Goal: Task Accomplishment & Management: Manage account settings

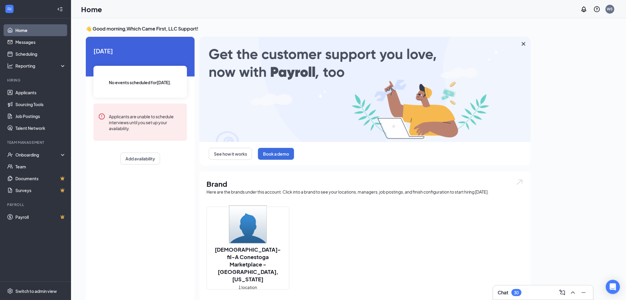
click at [236, 239] on img at bounding box center [248, 224] width 38 height 38
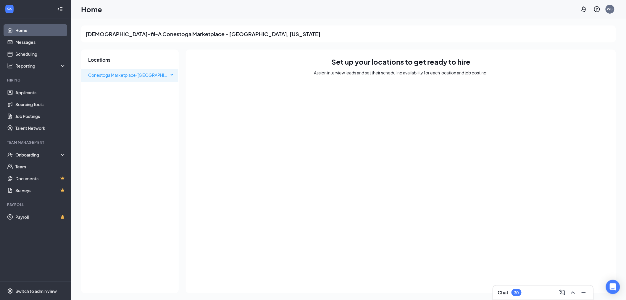
click at [112, 75] on span "Conestoga Marketplace (NE)" at bounding box center [135, 74] width 94 height 5
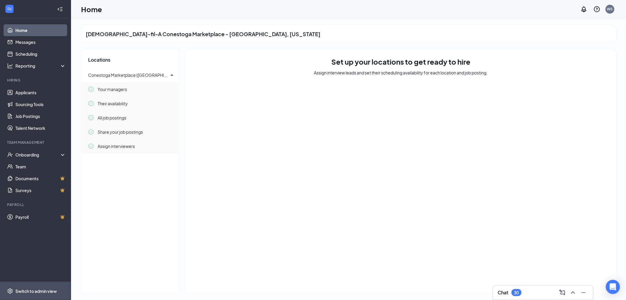
click at [37, 291] on div "Switch to admin view" at bounding box center [35, 291] width 41 height 6
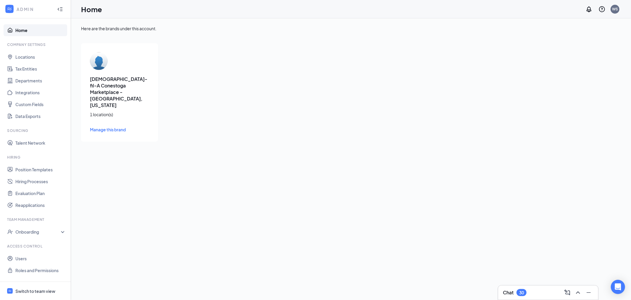
click at [122, 127] on span "Manage this brand" at bounding box center [108, 129] width 36 height 5
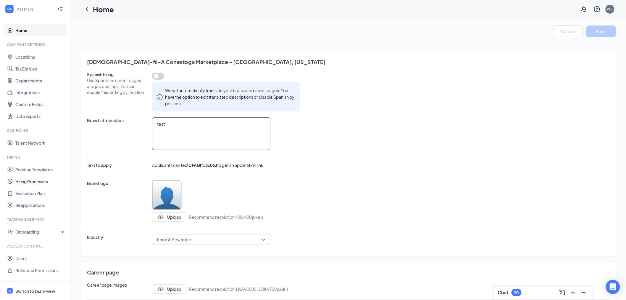
click at [184, 130] on textarea "test" at bounding box center [211, 133] width 118 height 33
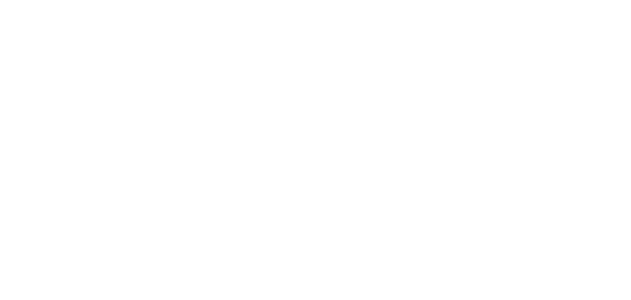
click at [43, 167] on body at bounding box center [315, 150] width 631 height 300
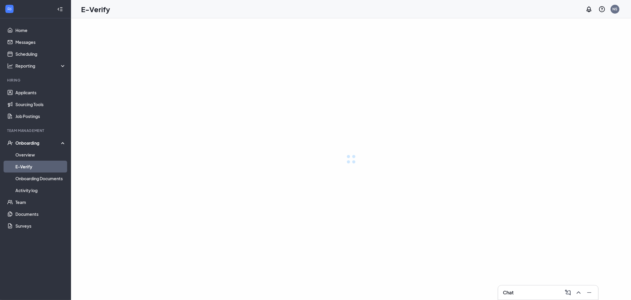
click at [43, 167] on link "E-Verify" at bounding box center [40, 166] width 51 height 12
drag, startPoint x: 0, startPoint y: 0, endPoint x: 43, endPoint y: 167, distance: 172.0
click at [43, 160] on link "Overview" at bounding box center [40, 155] width 51 height 12
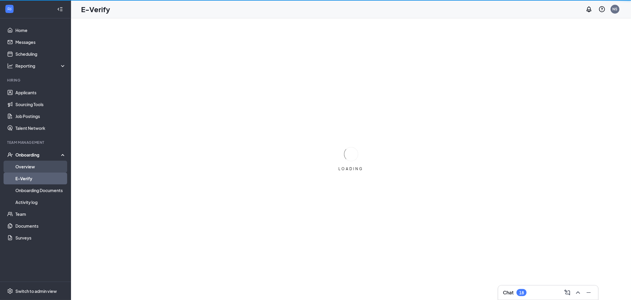
click at [43, 167] on link "Overview" at bounding box center [40, 166] width 51 height 12
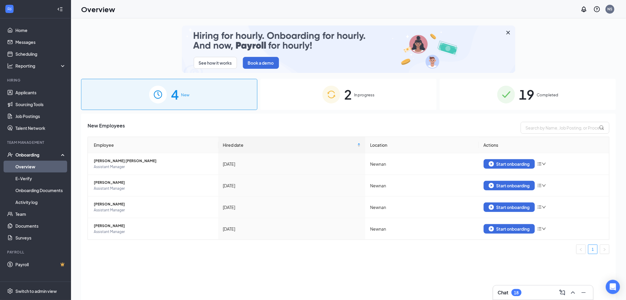
click at [391, 99] on div "2 In progress" at bounding box center [349, 94] width 176 height 31
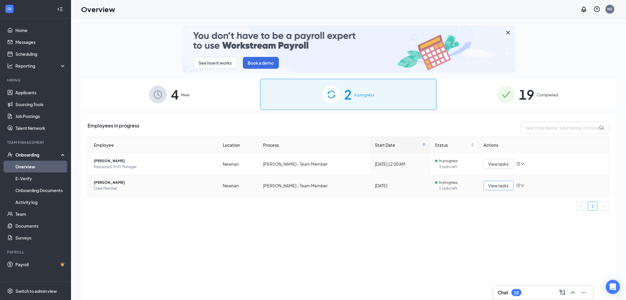
click at [488, 184] on button "View tasks" at bounding box center [499, 185] width 30 height 9
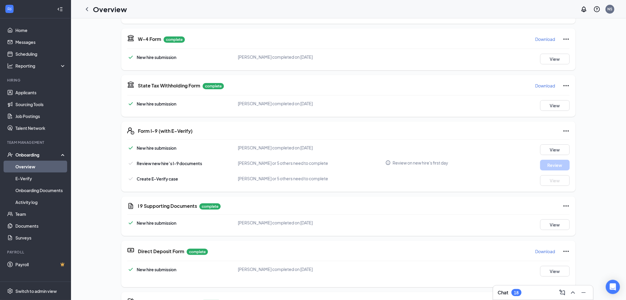
scroll to position [131, 0]
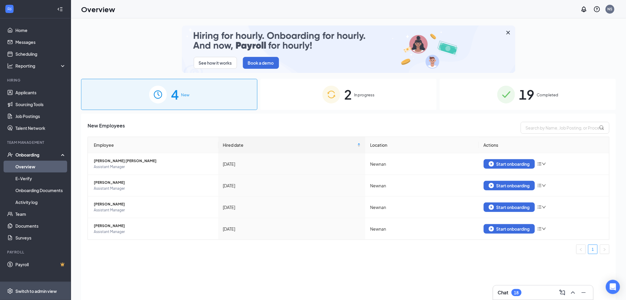
click at [48, 286] on span "Switch to admin view" at bounding box center [40, 291] width 51 height 18
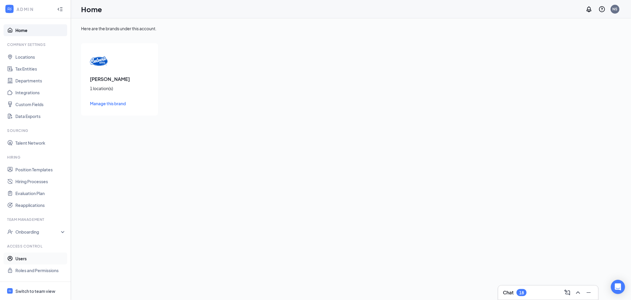
click at [22, 258] on link "Users" at bounding box center [40, 258] width 51 height 12
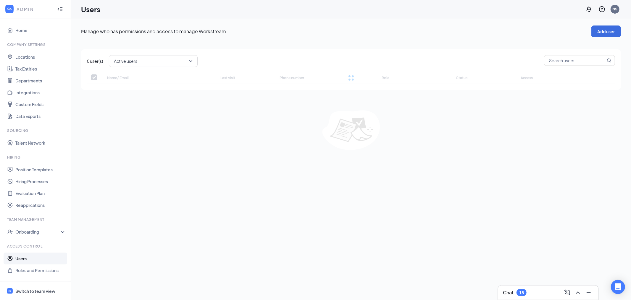
checkbox input "false"
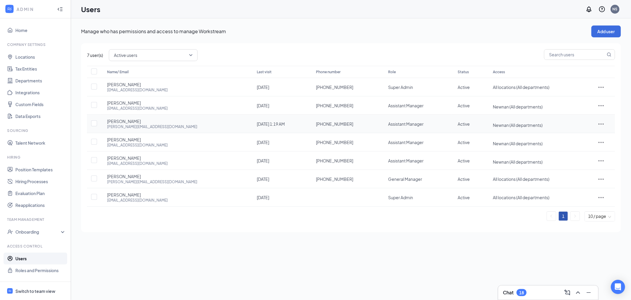
click at [600, 122] on icon "ActionsIcon" at bounding box center [601, 123] width 7 height 7
click at [578, 135] on span "Edit user" at bounding box center [576, 135] width 17 height 5
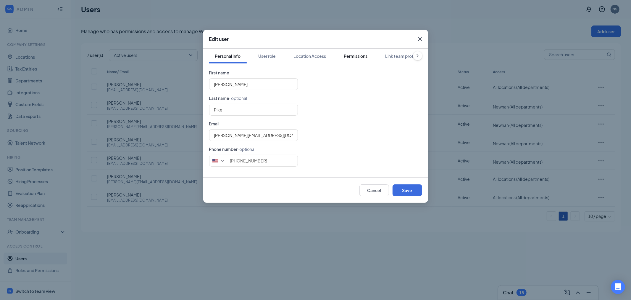
click at [360, 55] on div "Permissions" at bounding box center [356, 56] width 24 height 6
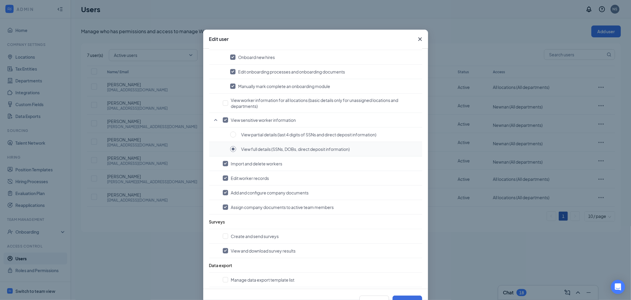
scroll to position [460, 0]
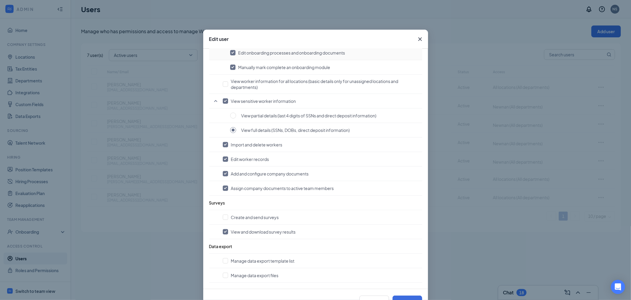
click at [417, 41] on icon "Cross" at bounding box center [420, 39] width 7 height 7
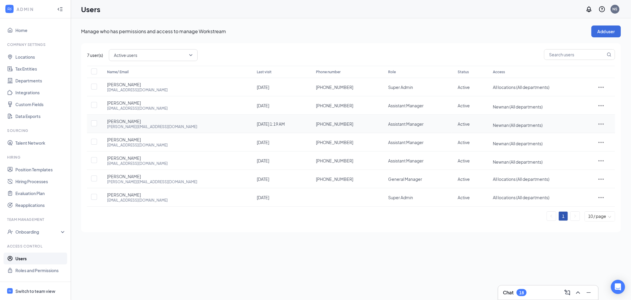
click at [600, 126] on icon "ActionsIcon" at bounding box center [601, 123] width 7 height 7
click at [493, 179] on span "All locations (All departments)" at bounding box center [521, 178] width 57 height 5
click at [599, 179] on icon "ActionsIcon" at bounding box center [601, 178] width 7 height 7
click at [581, 189] on span "Edit user" at bounding box center [576, 191] width 17 height 5
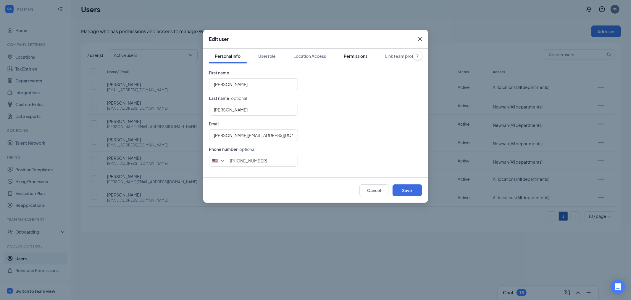
click at [352, 54] on div "Permissions" at bounding box center [356, 56] width 24 height 6
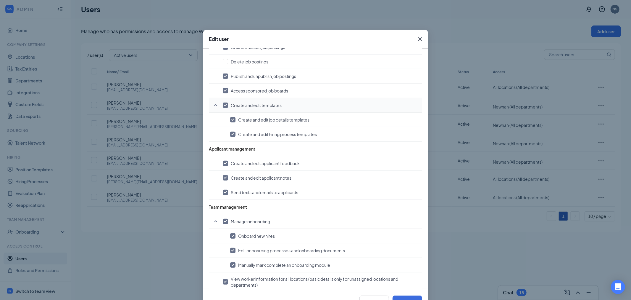
scroll to position [395, 0]
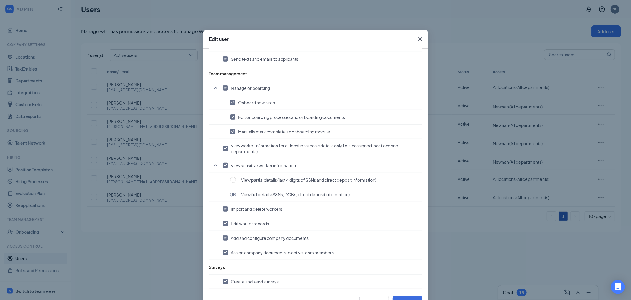
click at [426, 39] on div "Edit user Personal Info User role Location Access Permissions Link team profile…" at bounding box center [315, 150] width 631 height 300
click at [421, 38] on span "Close" at bounding box center [420, 39] width 16 height 16
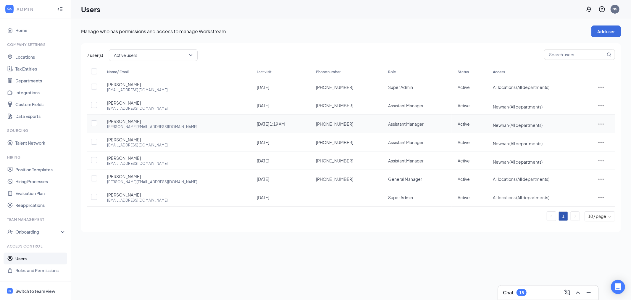
click at [599, 125] on icon "ActionsIcon" at bounding box center [601, 123] width 7 height 7
click at [575, 134] on span "Edit user" at bounding box center [576, 135] width 17 height 5
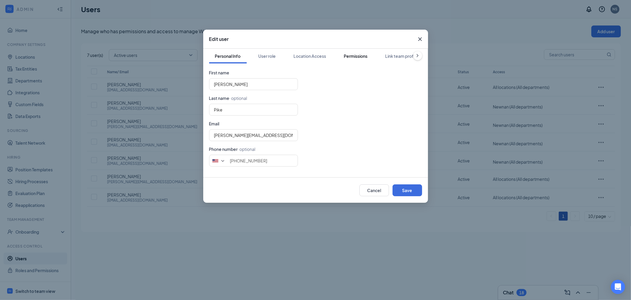
click at [365, 56] on div "Permissions" at bounding box center [356, 56] width 24 height 6
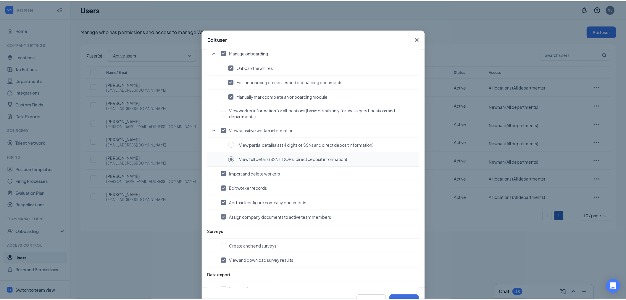
scroll to position [427, 0]
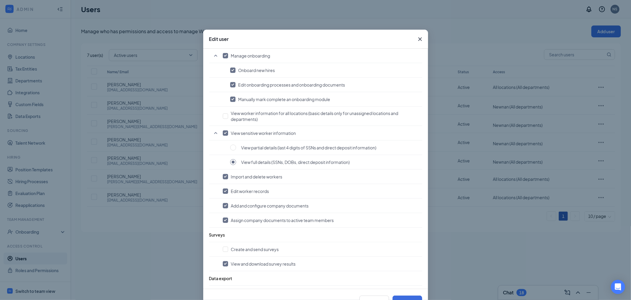
click at [419, 37] on icon "Cross" at bounding box center [420, 39] width 7 height 7
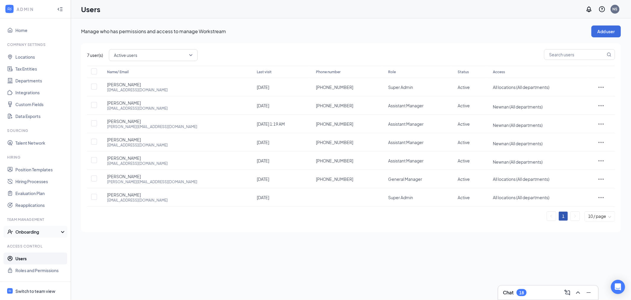
click at [46, 229] on div "Onboarding" at bounding box center [38, 232] width 46 height 6
click at [43, 246] on link "Onboarding Processes" at bounding box center [40, 243] width 51 height 12
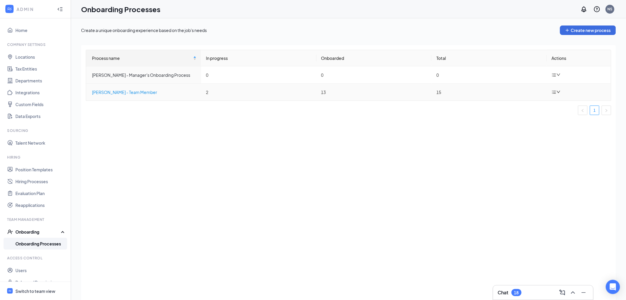
click at [130, 92] on div "Culver's - Team Member" at bounding box center [144, 92] width 104 height 7
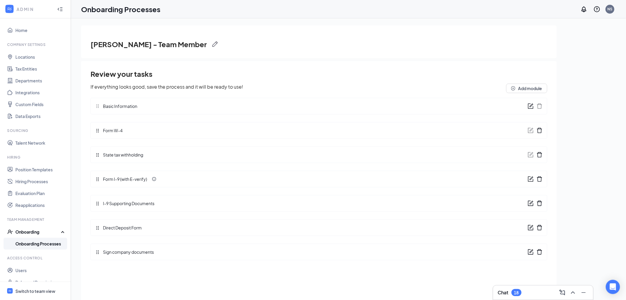
click at [528, 179] on div "Form I-9 (with E-verify)" at bounding box center [319, 179] width 457 height 17
click at [529, 179] on icon "form" at bounding box center [531, 179] width 6 height 6
